Goal: Find specific page/section: Find specific page/section

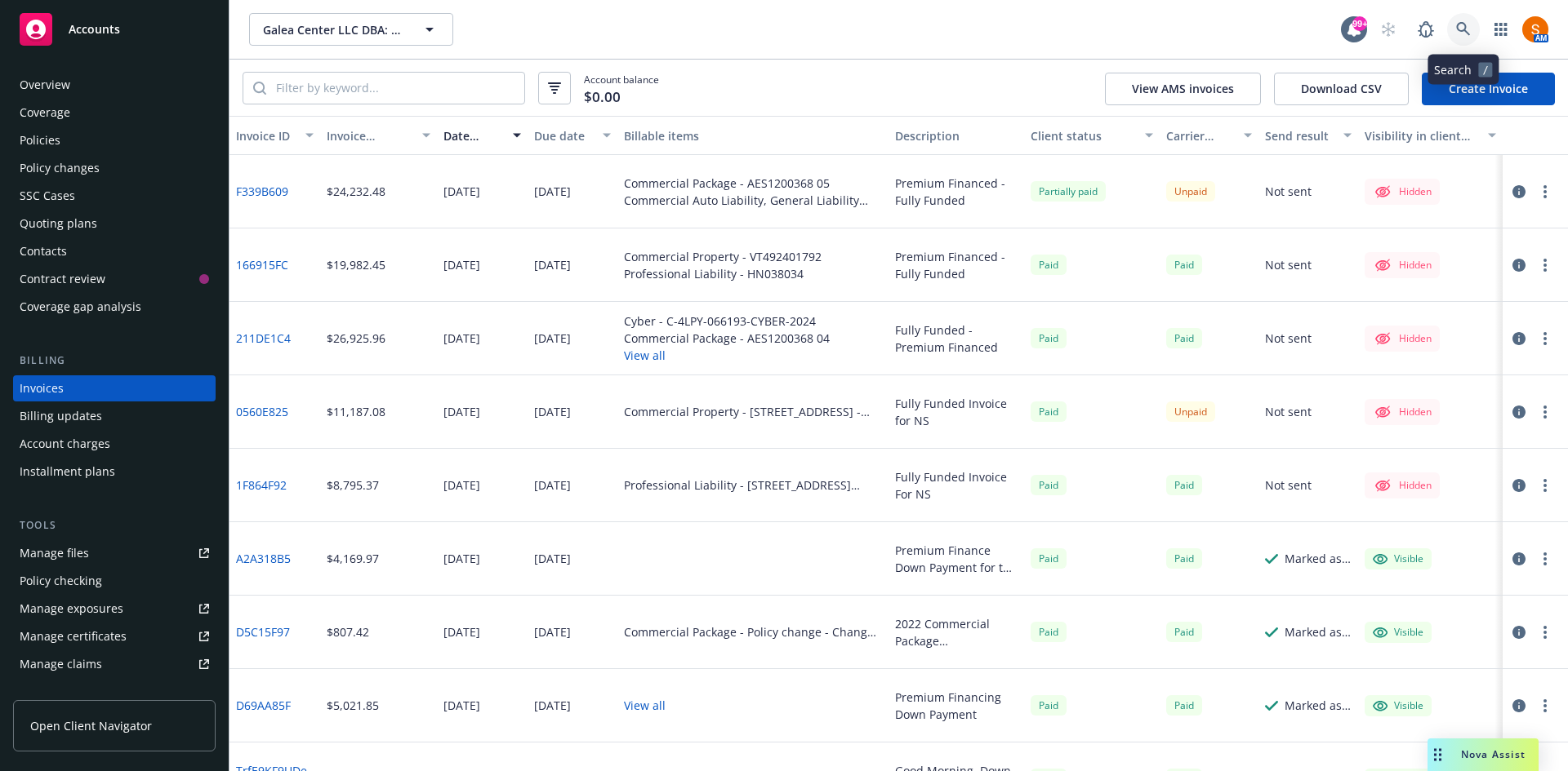
click at [1458, 27] on icon at bounding box center [1463, 29] width 15 height 15
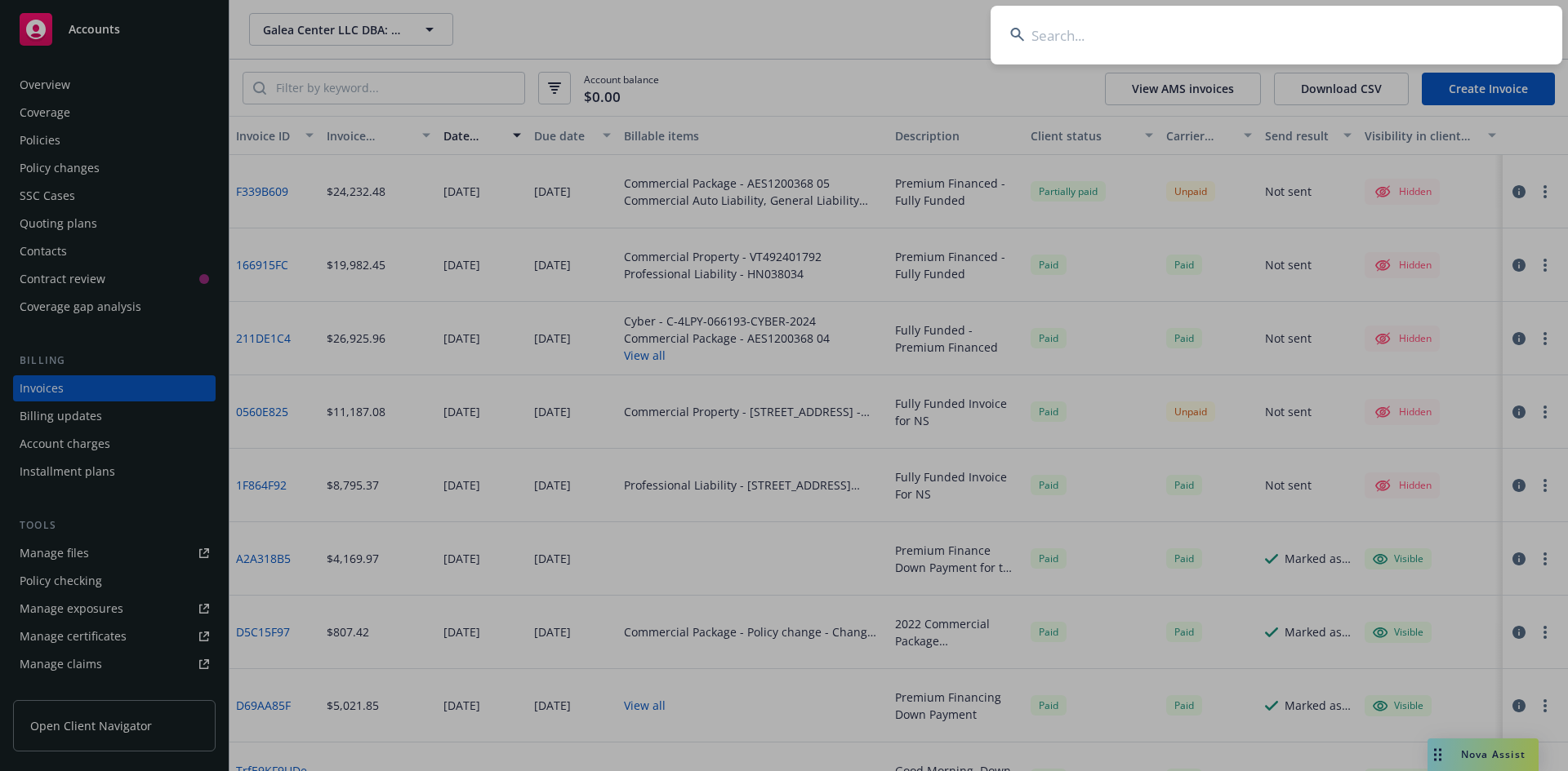
type input "a"
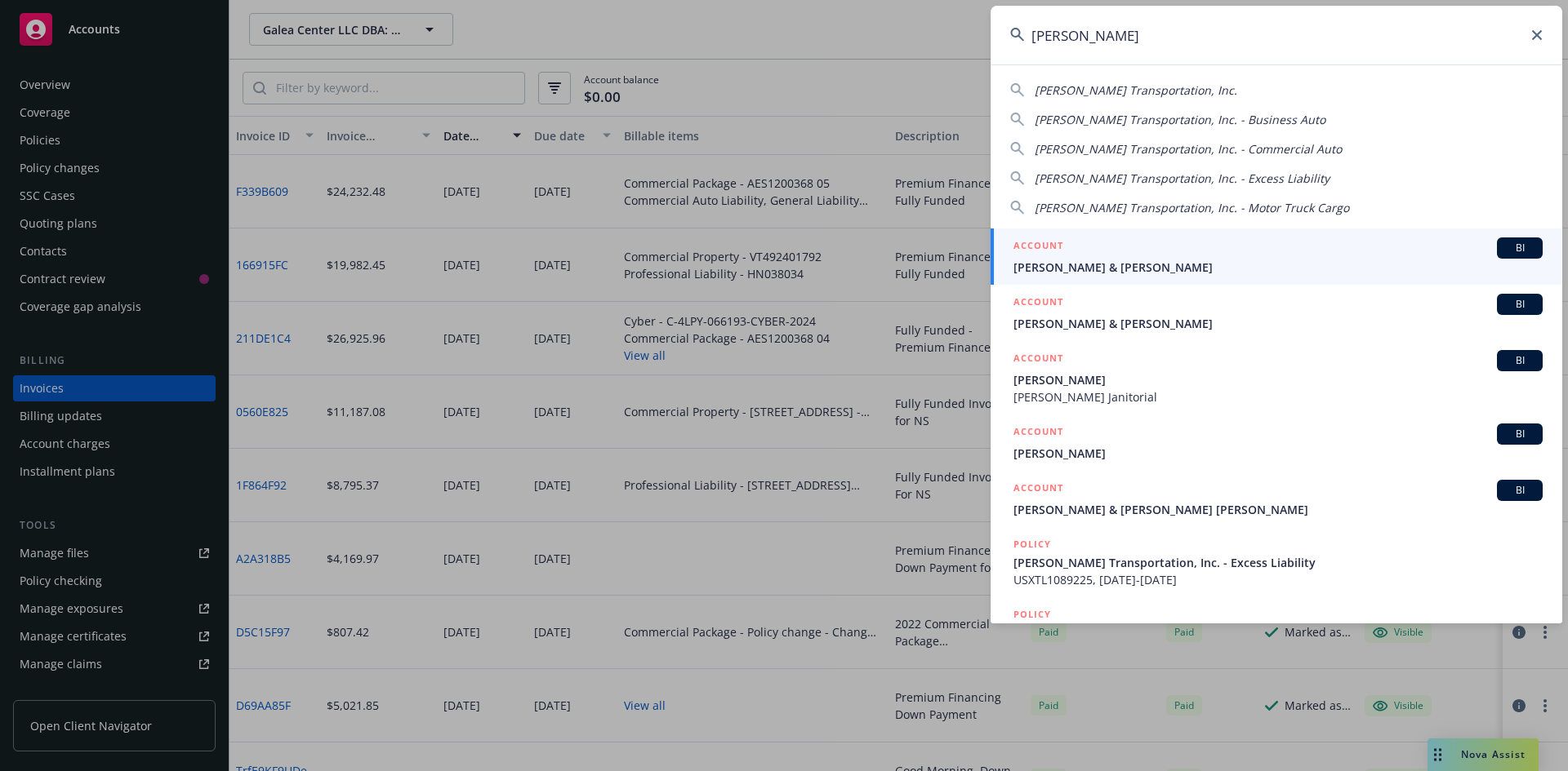
click at [1114, 88] on span "[PERSON_NAME] Transportation, Inc." at bounding box center [1135, 90] width 203 height 16
type input "[PERSON_NAME] Transportation, Inc."
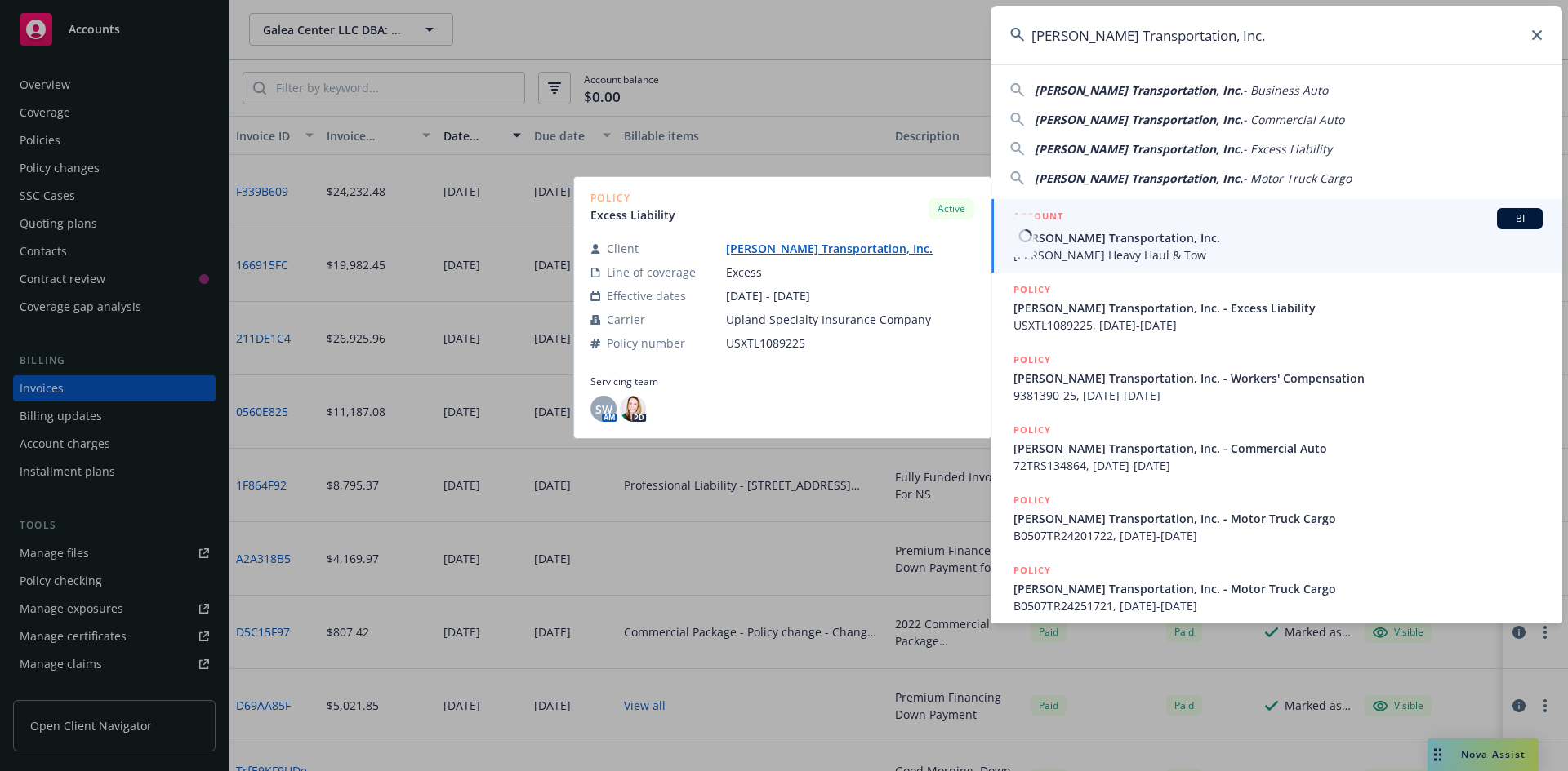
click at [1116, 239] on span "[PERSON_NAME] Transportation, Inc." at bounding box center [1278, 237] width 529 height 17
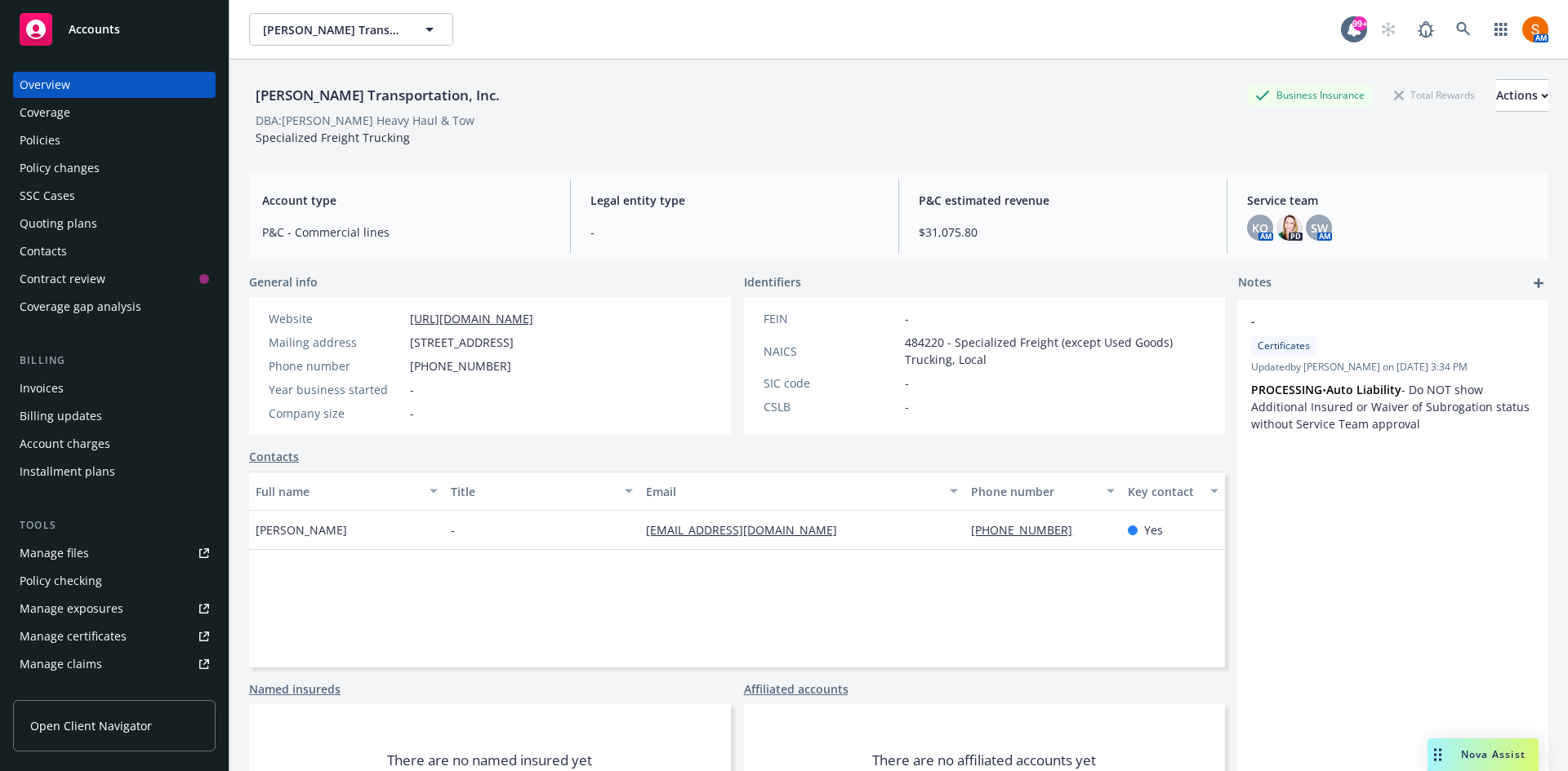
click at [139, 145] on div "Policies" at bounding box center [114, 141] width 189 height 27
